Goal: Register for event/course

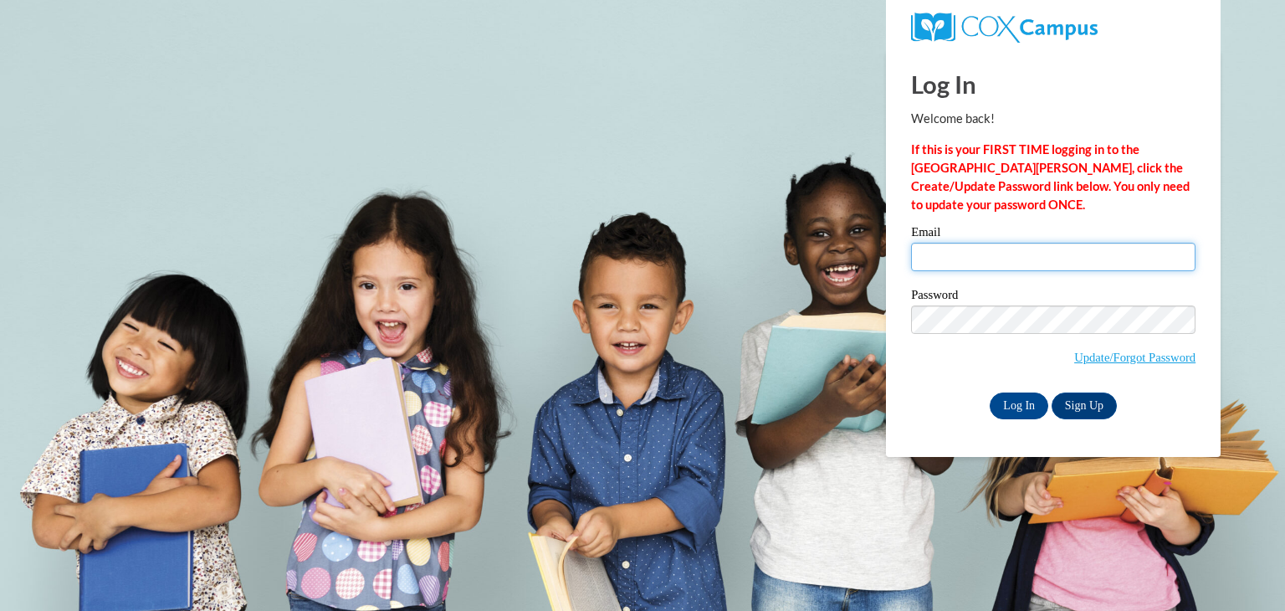
click at [1076, 262] on input "Email" at bounding box center [1053, 257] width 284 height 28
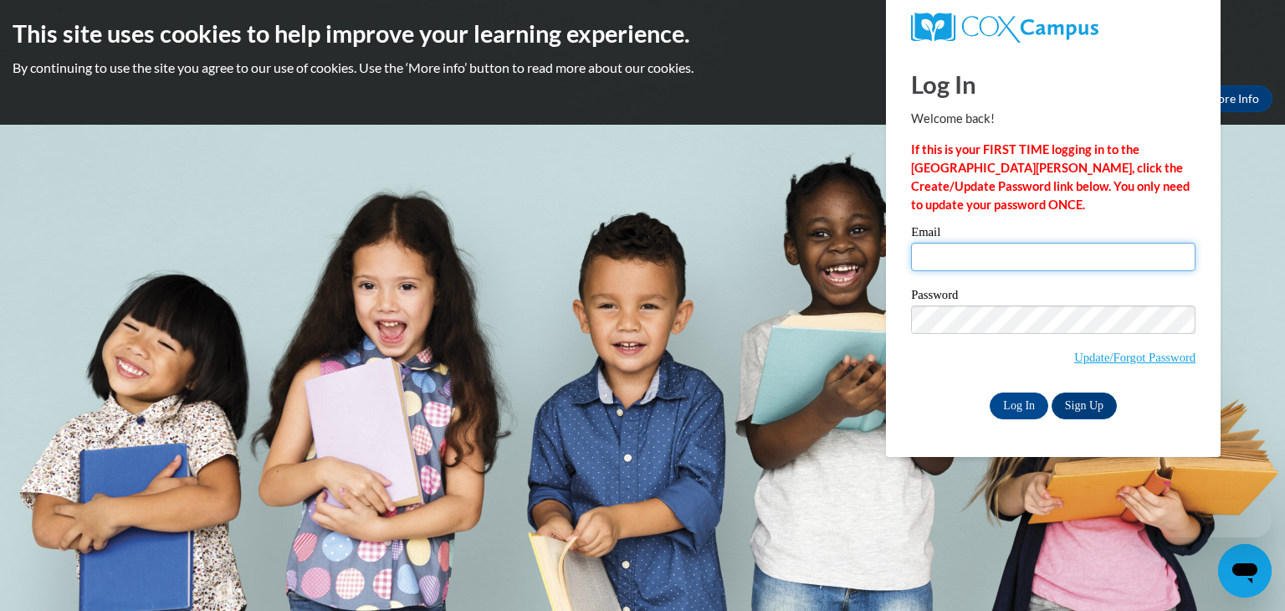
type input "[PERSON_NAME][EMAIL_ADDRESS][PERSON_NAME][DOMAIN_NAME]"
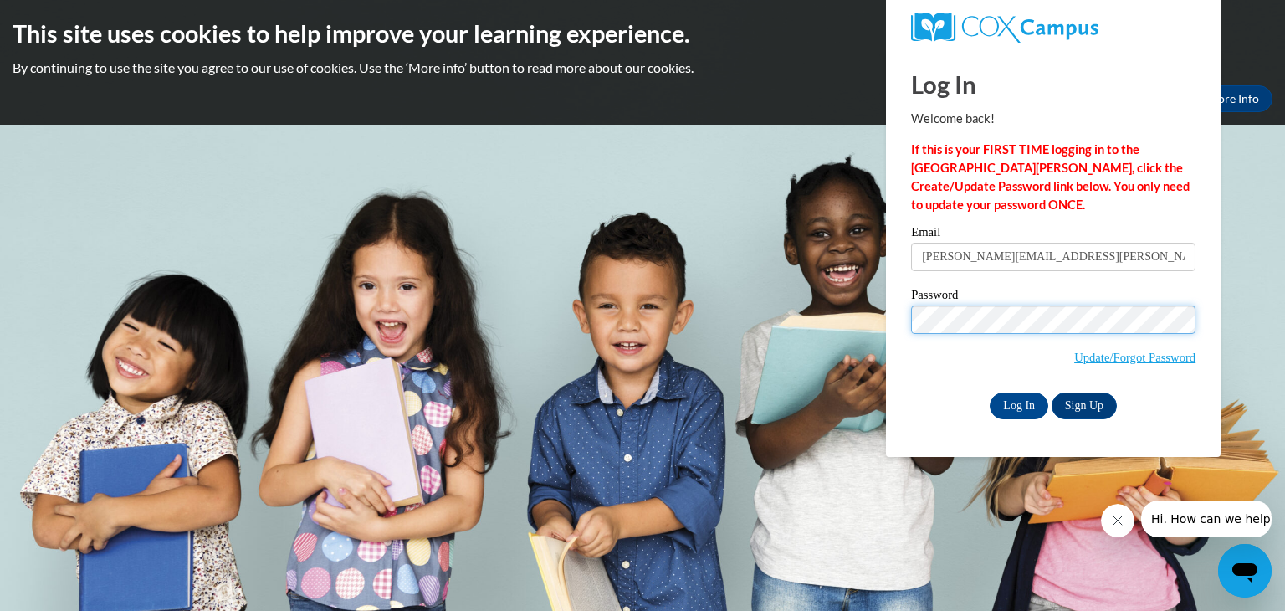
click at [989, 392] on input "Log In" at bounding box center [1018, 405] width 59 height 27
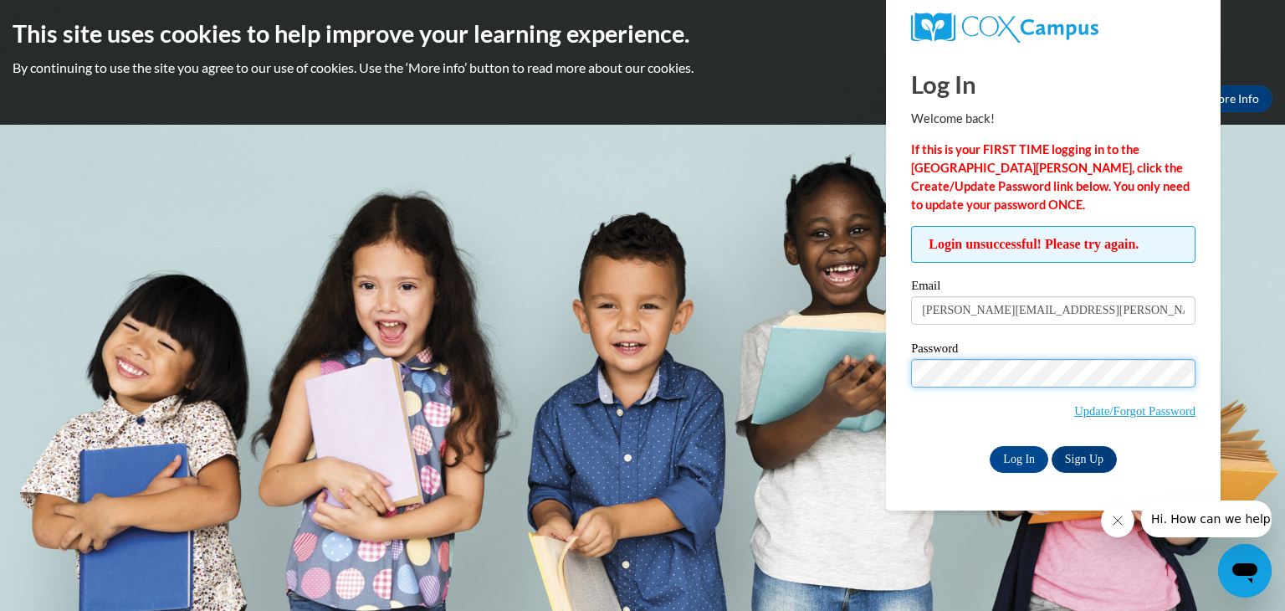
click at [989, 446] on input "Log In" at bounding box center [1018, 459] width 59 height 27
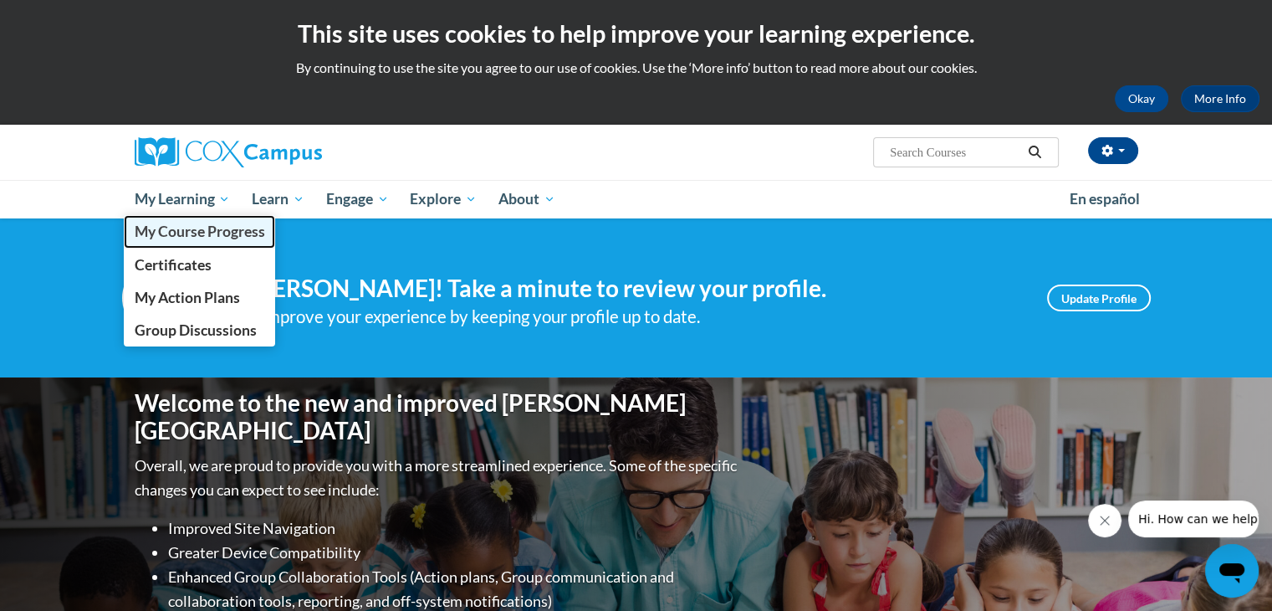
click at [187, 236] on span "My Course Progress" at bounding box center [199, 231] width 130 height 18
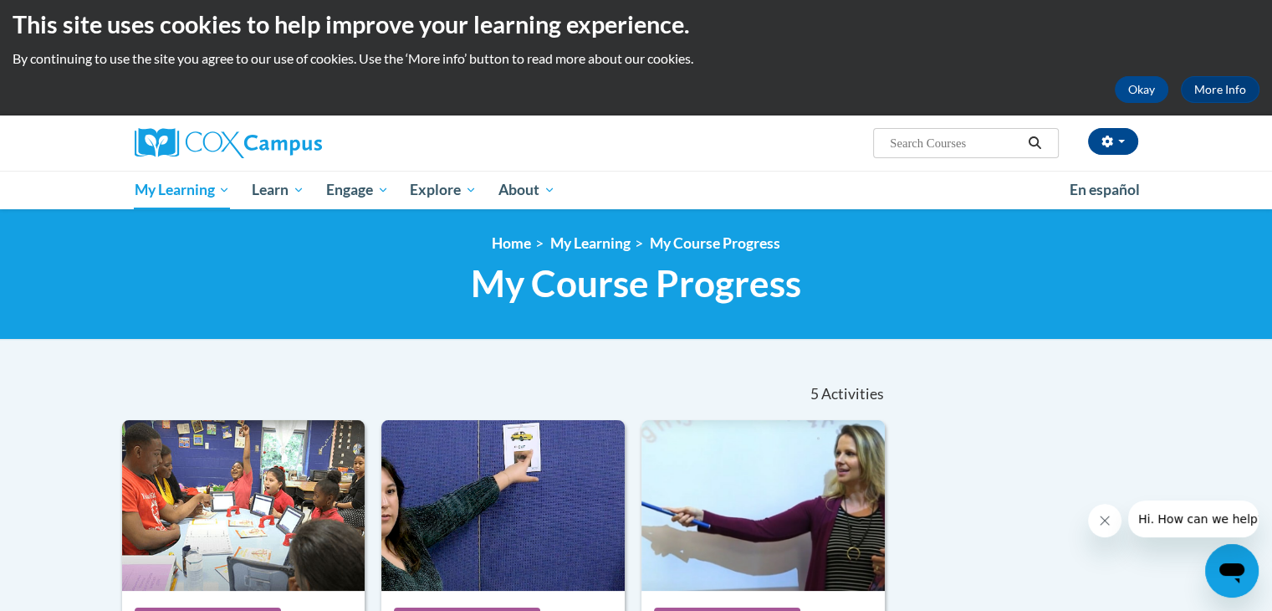
scroll to position [1, 0]
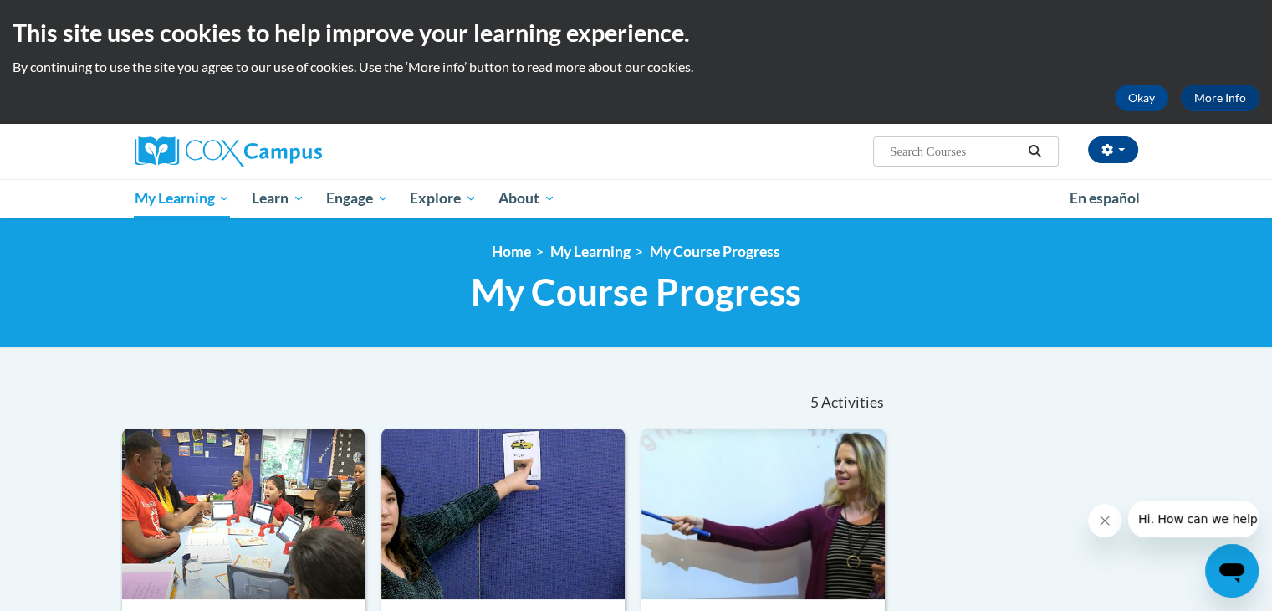
click at [906, 150] on input "Search..." at bounding box center [955, 151] width 134 height 20
type input "reading fluency"
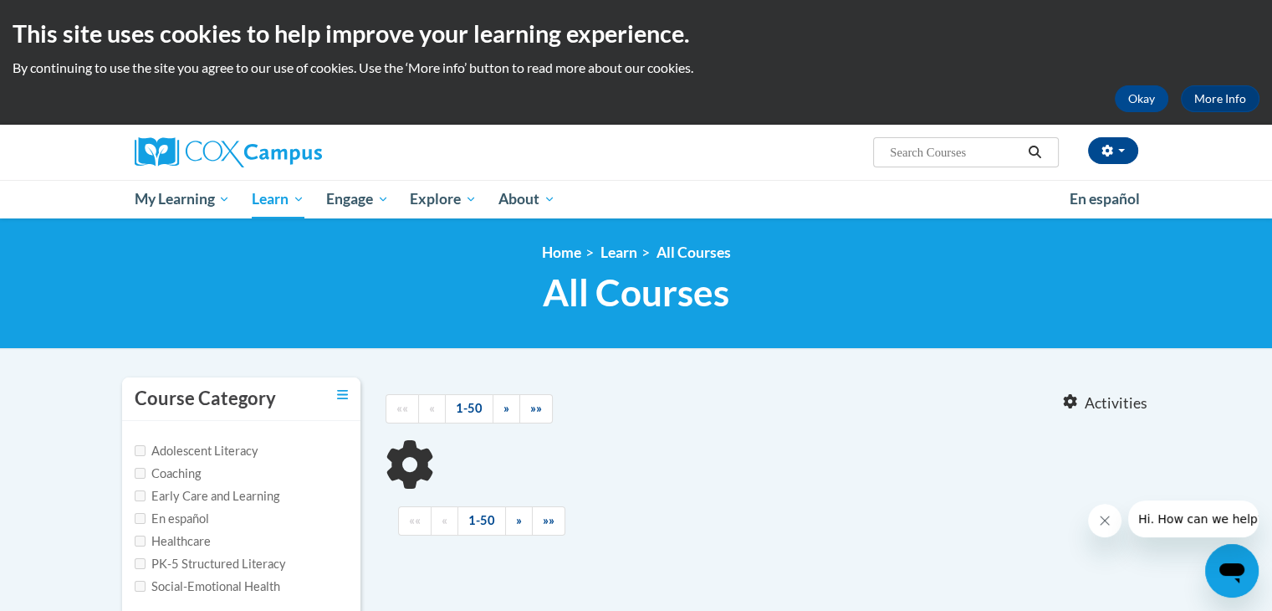
type input "reading fluency"
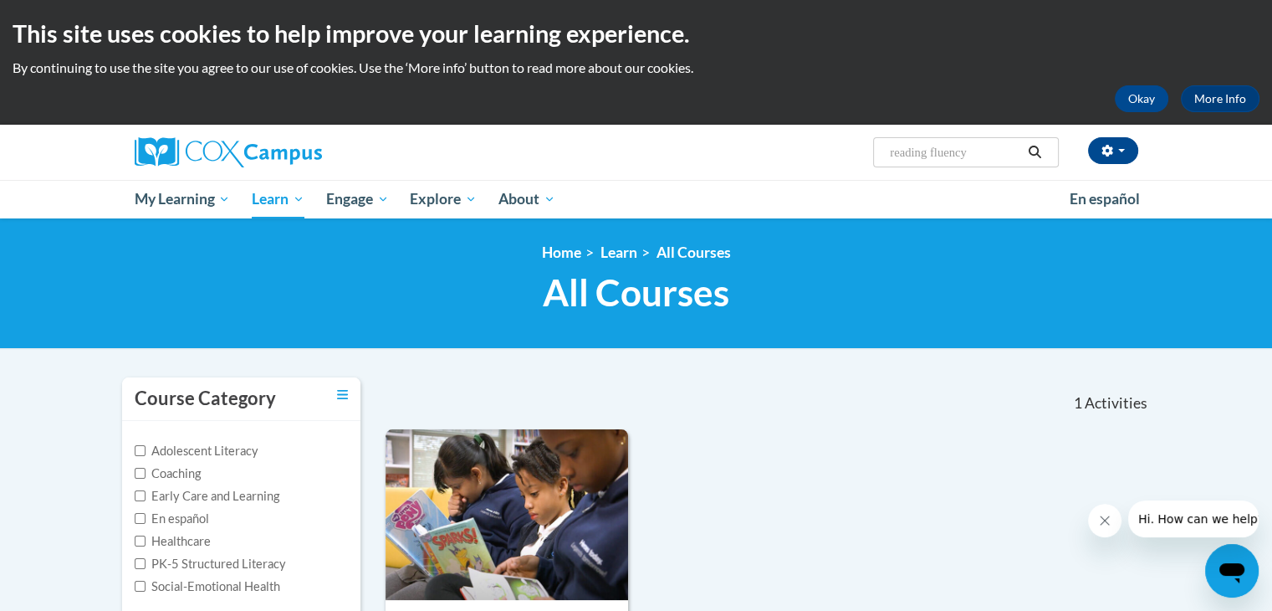
scroll to position [534, 0]
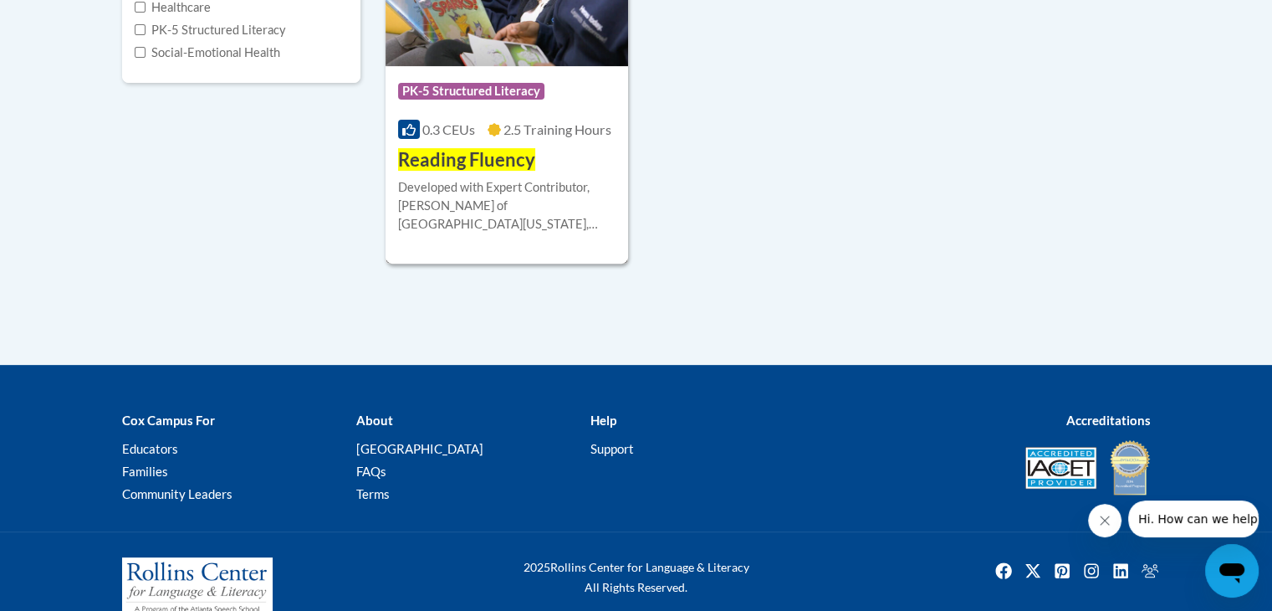
drag, startPoint x: 469, startPoint y: 171, endPoint x: 516, endPoint y: 18, distance: 160.9
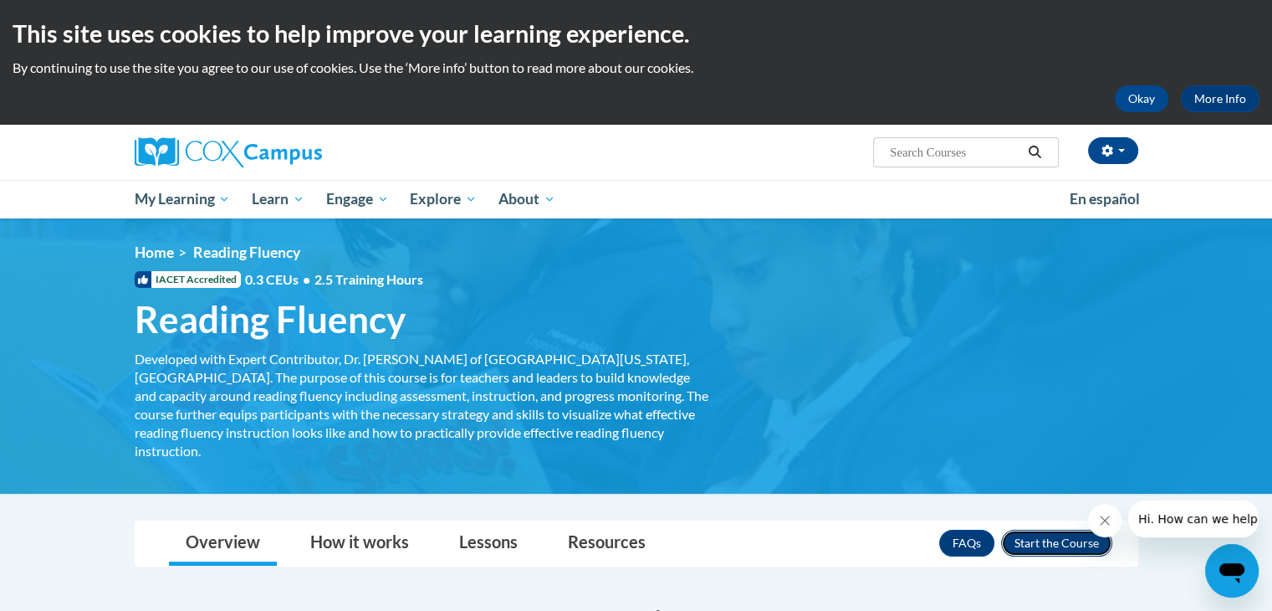
click at [1039, 529] on button "Enroll" at bounding box center [1056, 542] width 111 height 27
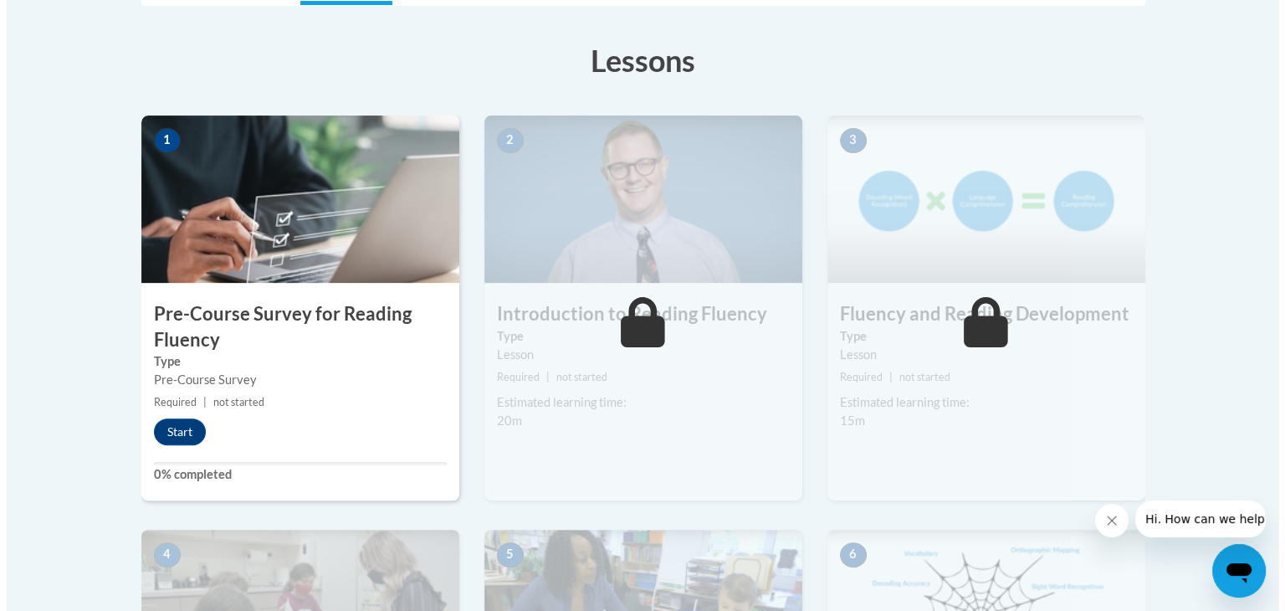
scroll to position [457, 0]
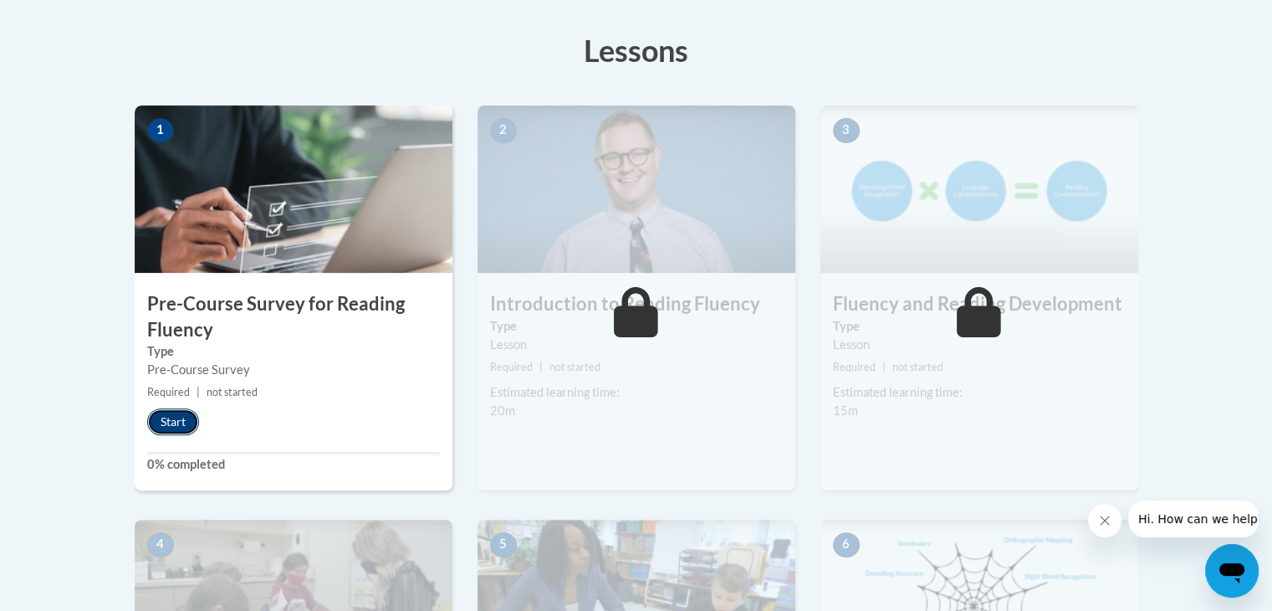
click at [167, 427] on button "Start" at bounding box center [173, 421] width 52 height 27
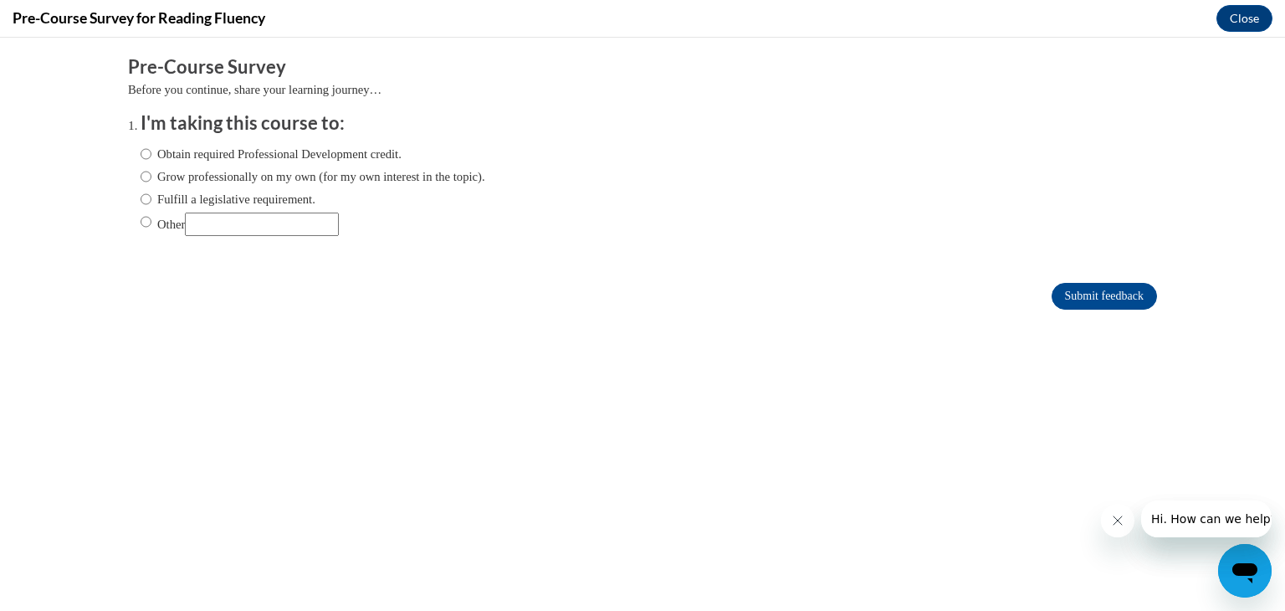
scroll to position [0, 0]
click at [128, 160] on ol "I'm taking this course to: Obtain required Professional Development credit. Gro…" at bounding box center [642, 185] width 1029 height 151
click at [141, 156] on input "Obtain required Professional Development credit." at bounding box center [146, 154] width 11 height 18
radio input "true"
click at [1051, 292] on input "Submit feedback" at bounding box center [1103, 296] width 105 height 27
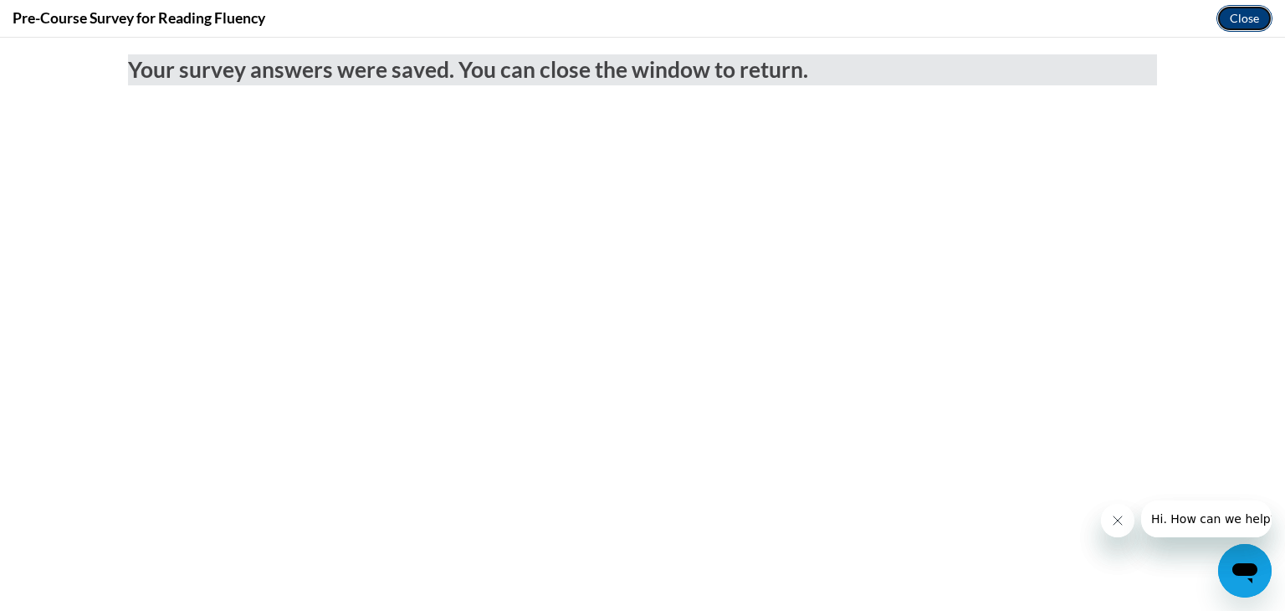
click at [1229, 15] on button "Close" at bounding box center [1244, 18] width 56 height 27
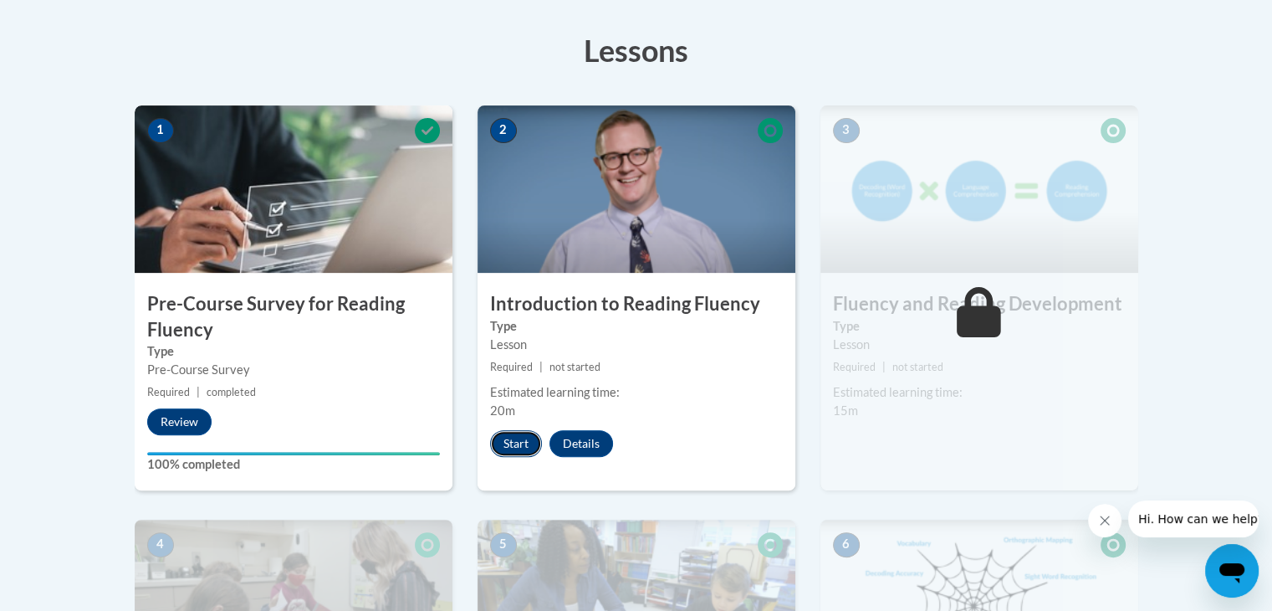
click at [506, 449] on button "Start" at bounding box center [516, 443] width 52 height 27
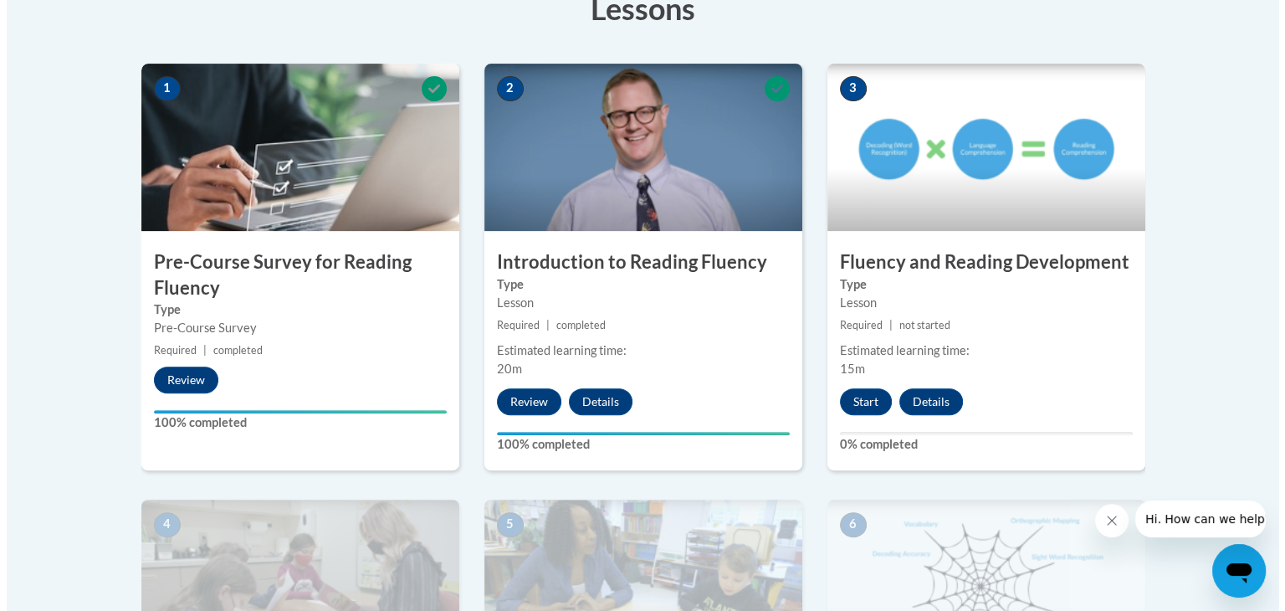
scroll to position [506, 0]
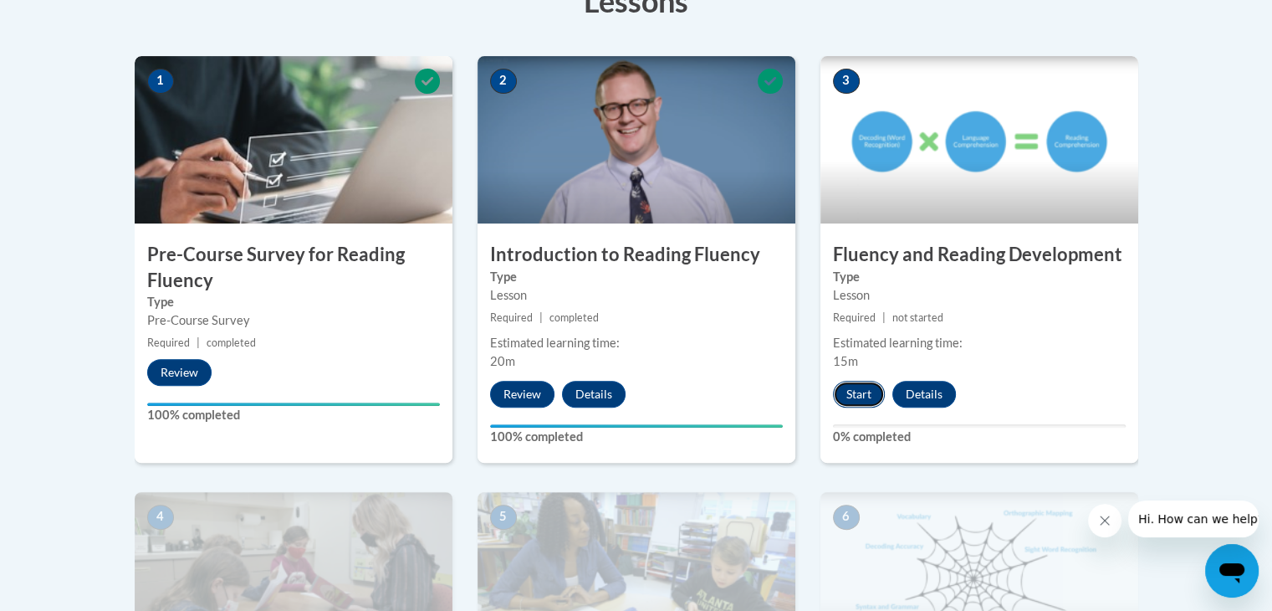
click at [846, 399] on button "Start" at bounding box center [859, 394] width 52 height 27
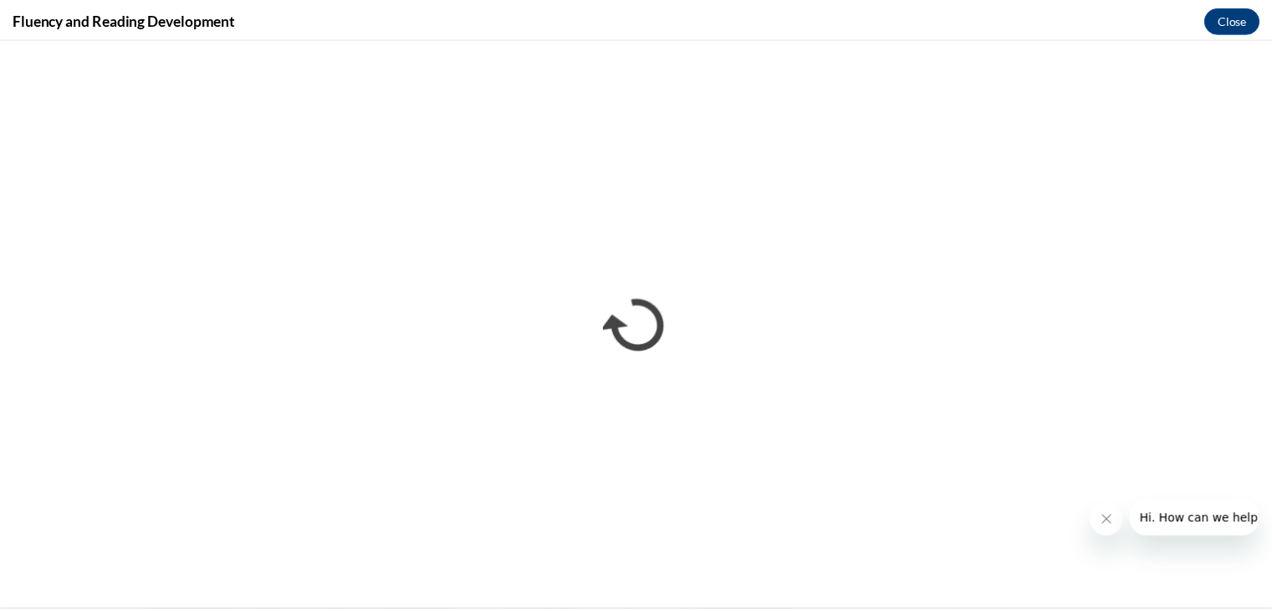
scroll to position [0, 0]
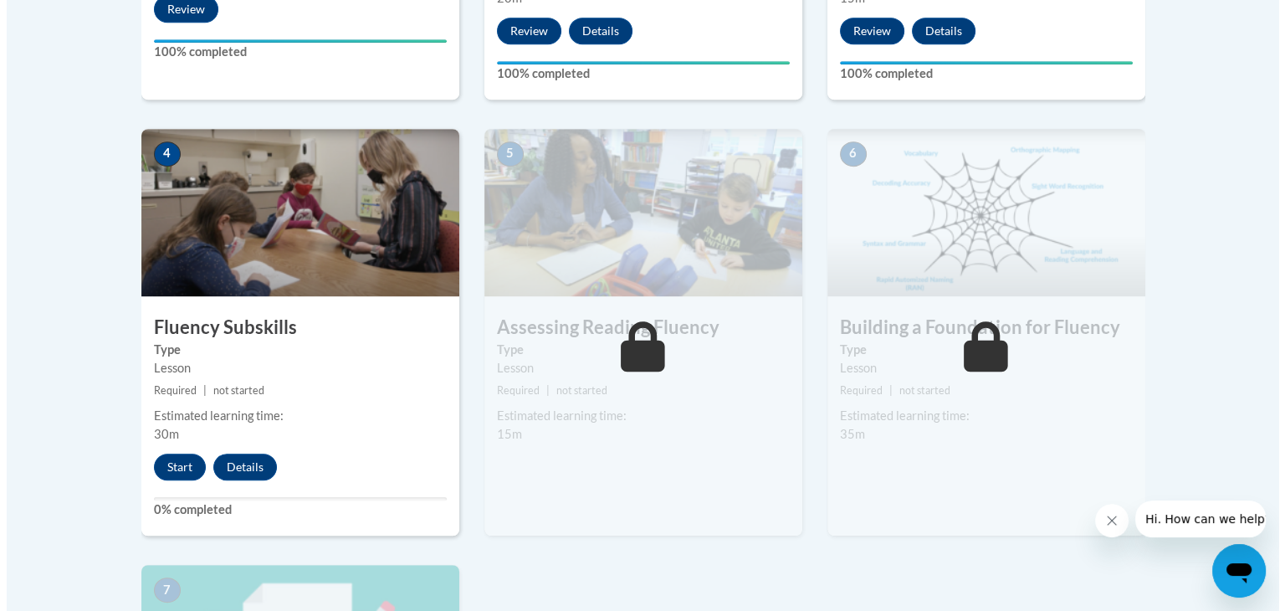
scroll to position [883, 0]
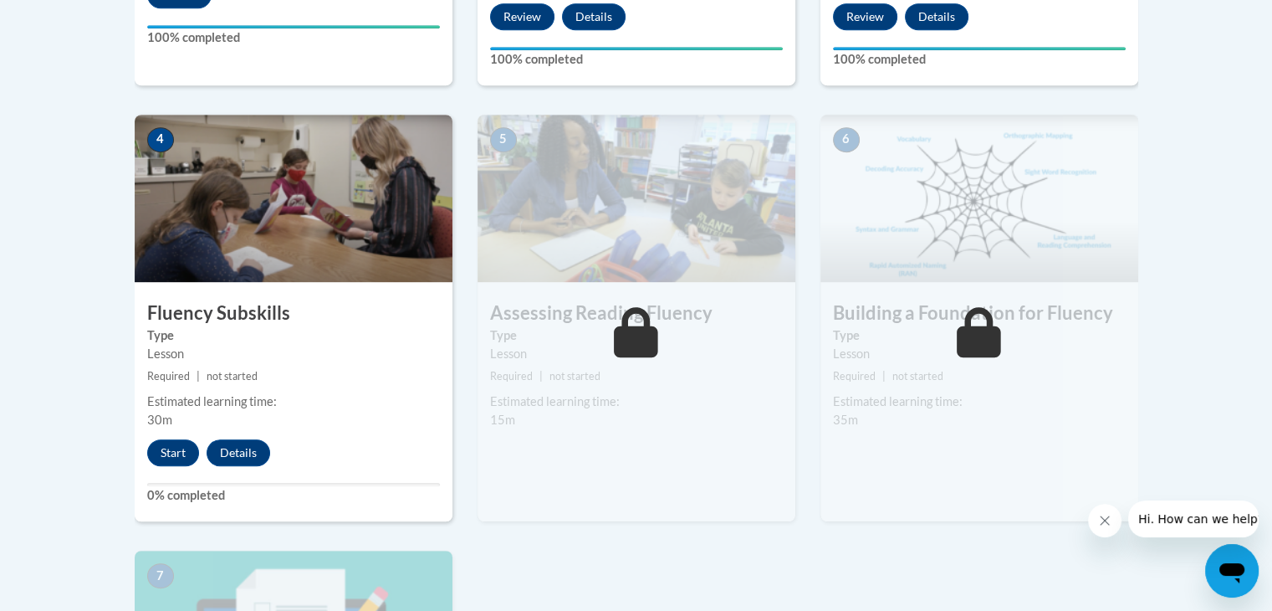
click at [161, 464] on div "4 Fluency Subskills Type Lesson Required | not started Estimated learning time:…" at bounding box center [294, 318] width 318 height 407
click at [163, 447] on button "Start" at bounding box center [173, 452] width 52 height 27
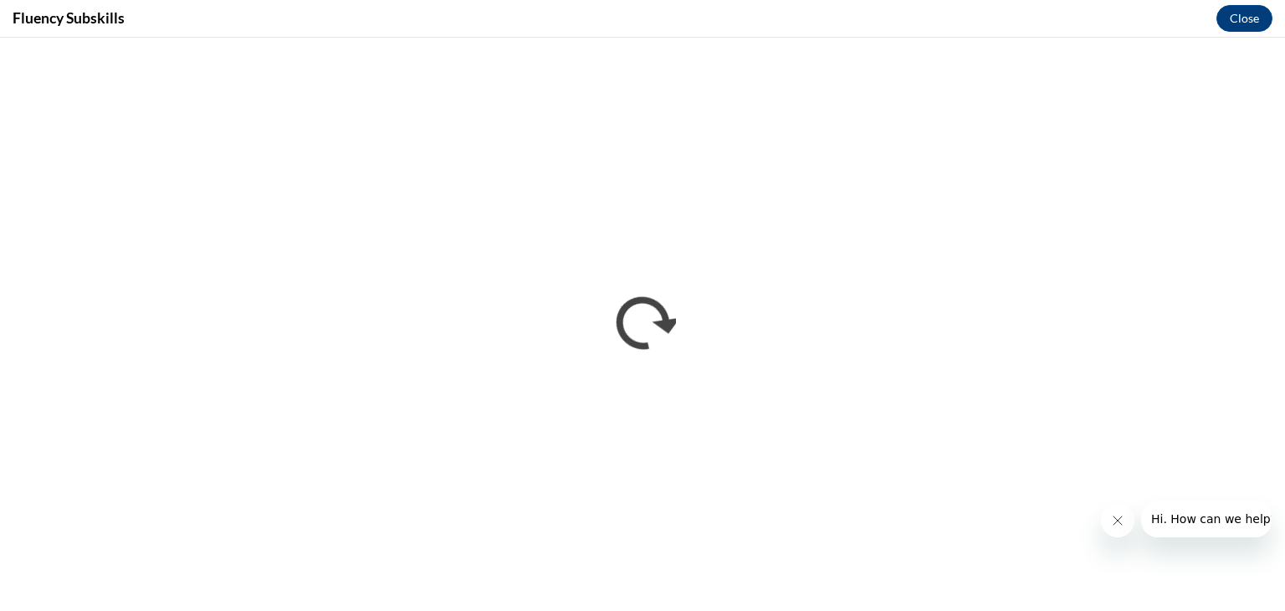
scroll to position [0, 0]
